Goal: Find specific page/section: Find specific page/section

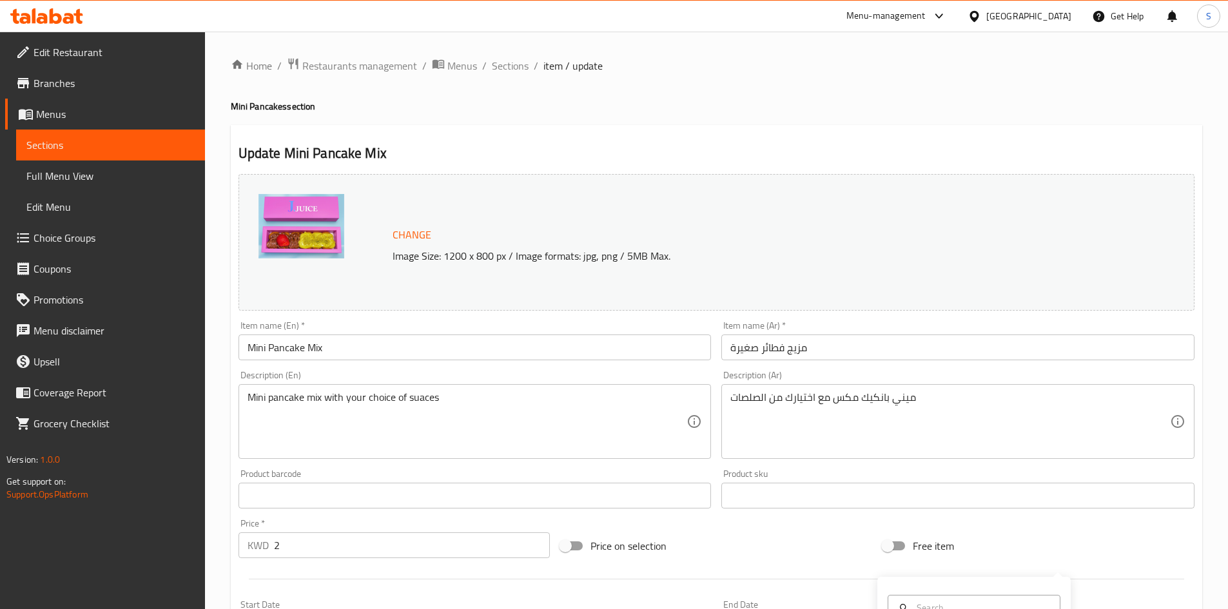
scroll to position [543, 0]
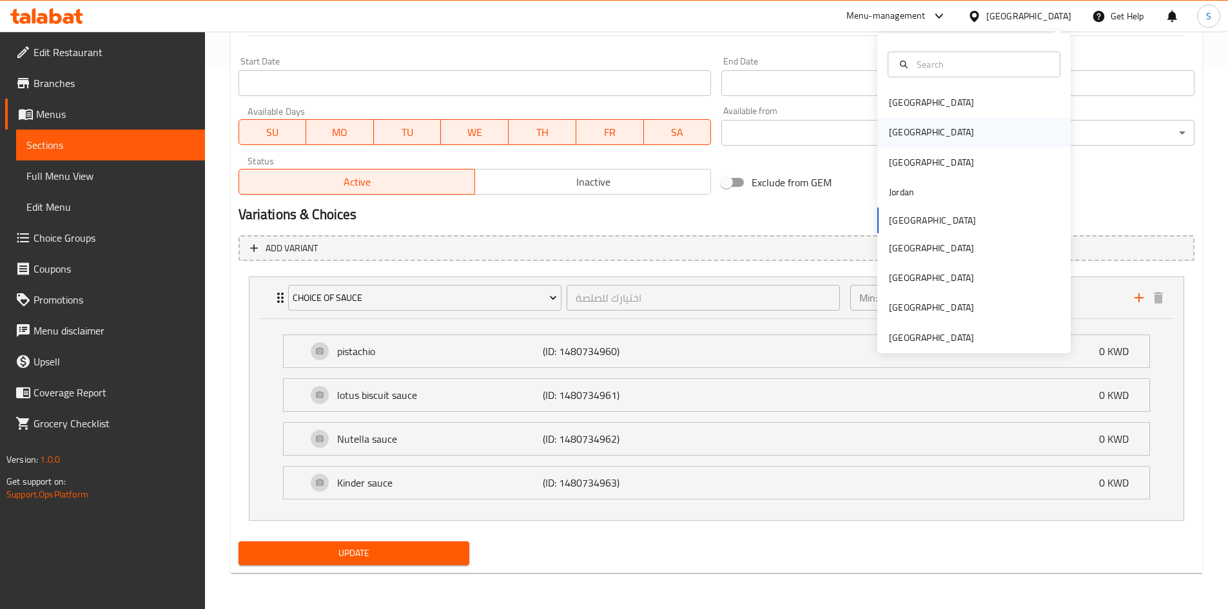
click at [917, 130] on div "[GEOGRAPHIC_DATA]" at bounding box center [973, 132] width 193 height 30
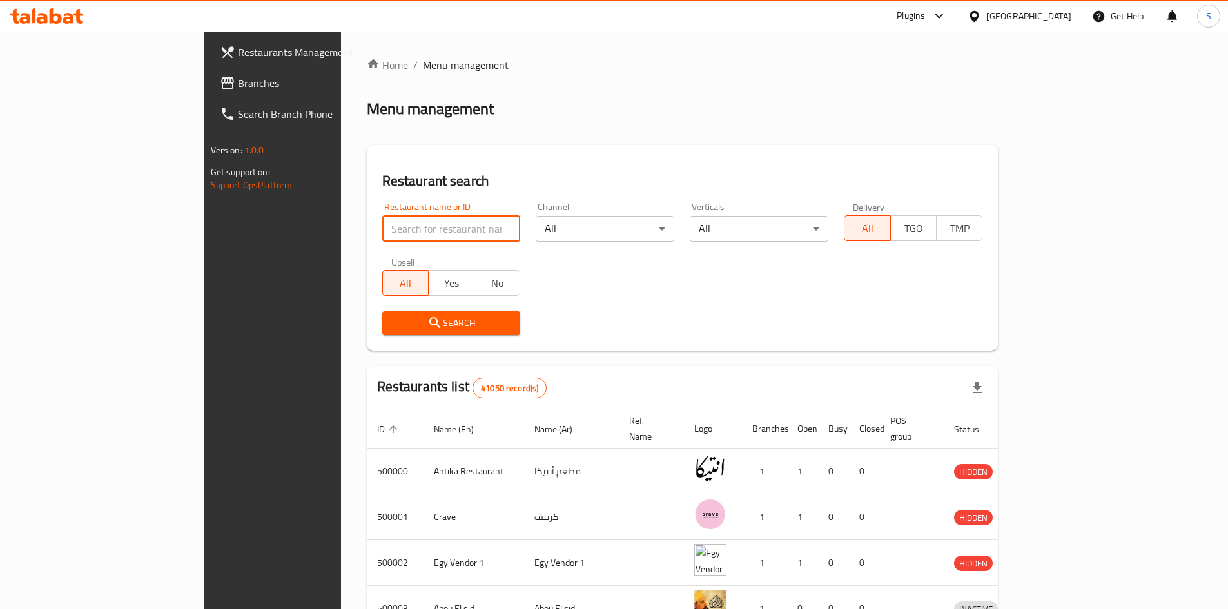
click at [382, 237] on input "search" at bounding box center [451, 229] width 139 height 26
paste input "757969"
type input "757969"
click at [427, 329] on icon "submit" at bounding box center [434, 322] width 15 height 15
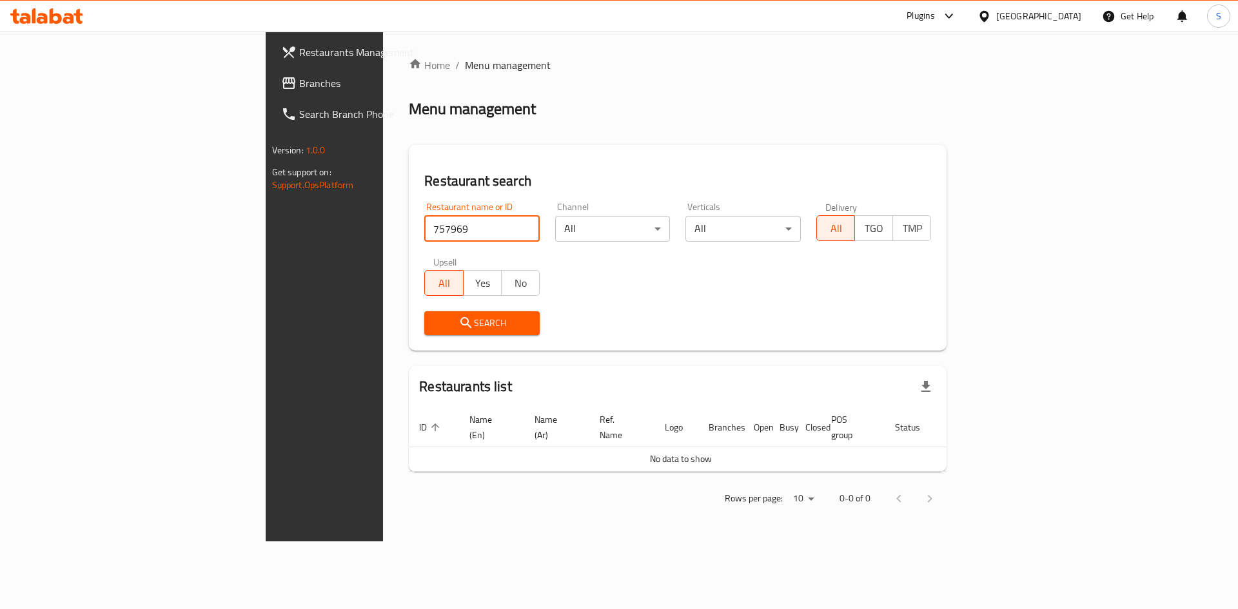
click at [424, 233] on input "757969" at bounding box center [481, 229] width 115 height 26
drag, startPoint x: 255, startPoint y: 229, endPoint x: 215, endPoint y: 234, distance: 40.3
click at [383, 234] on div "Home / Menu management Menu management Restaurant search Restaurant name or ID …" at bounding box center [677, 287] width 589 height 510
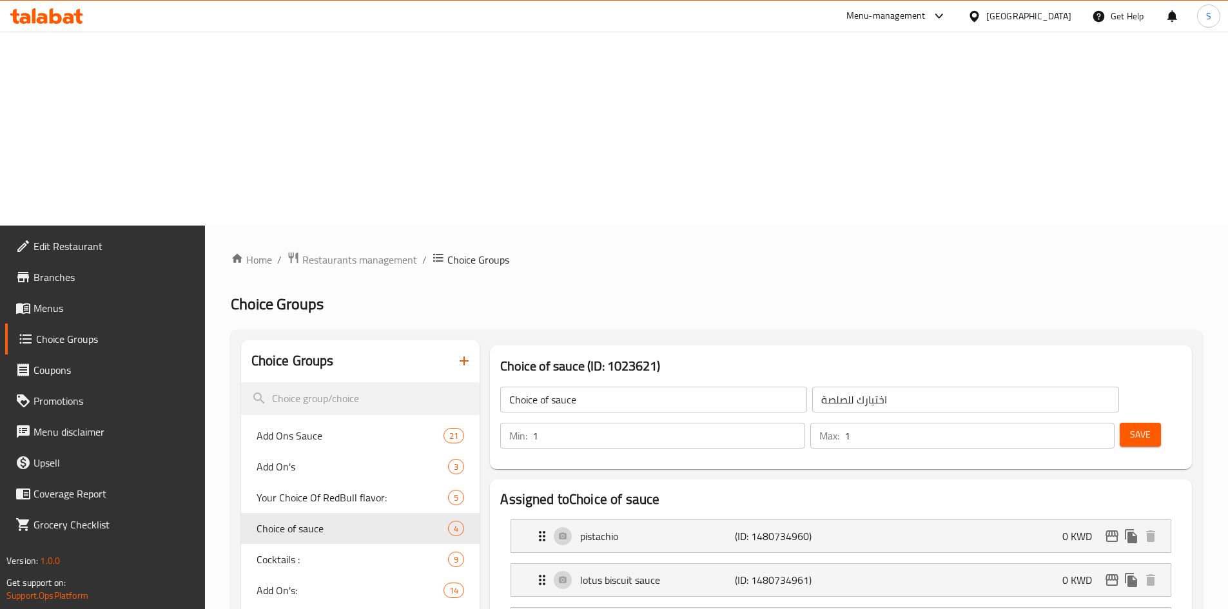
click at [1047, 21] on div "[GEOGRAPHIC_DATA]" at bounding box center [1028, 16] width 85 height 14
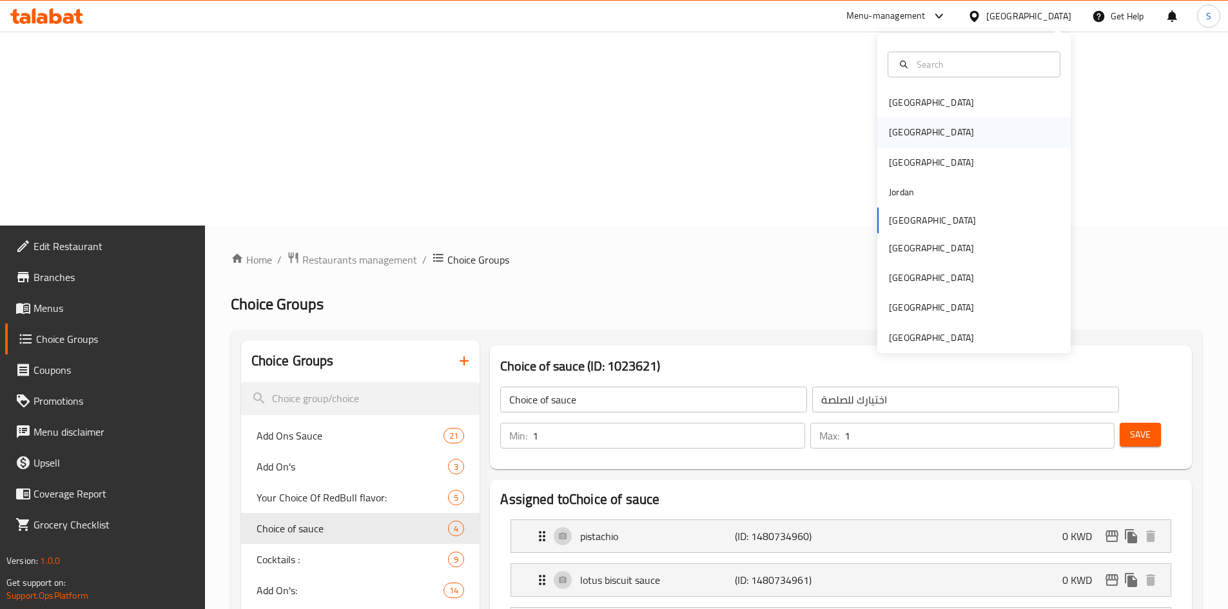
click at [897, 122] on div "[GEOGRAPHIC_DATA]" at bounding box center [932, 132] width 106 height 30
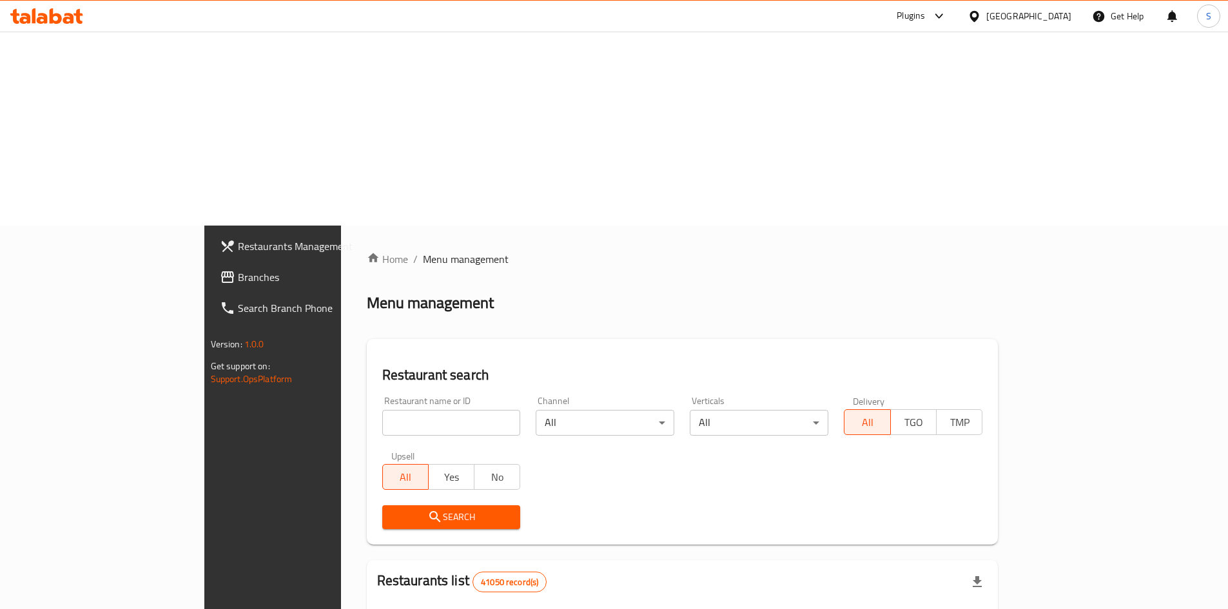
click at [238, 269] on span "Branches" at bounding box center [318, 276] width 161 height 15
